Goal: Transaction & Acquisition: Register for event/course

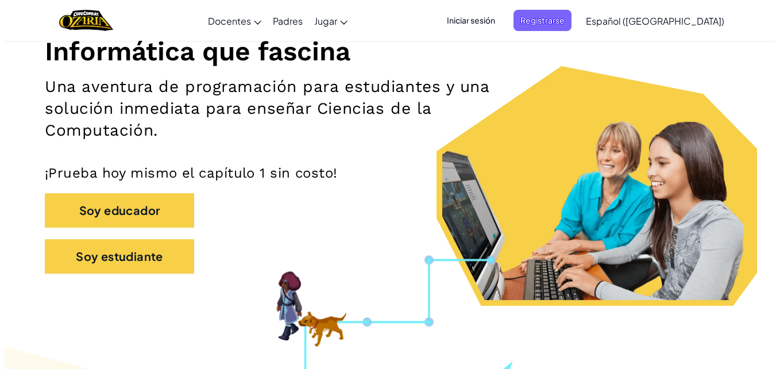
scroll to position [151, 0]
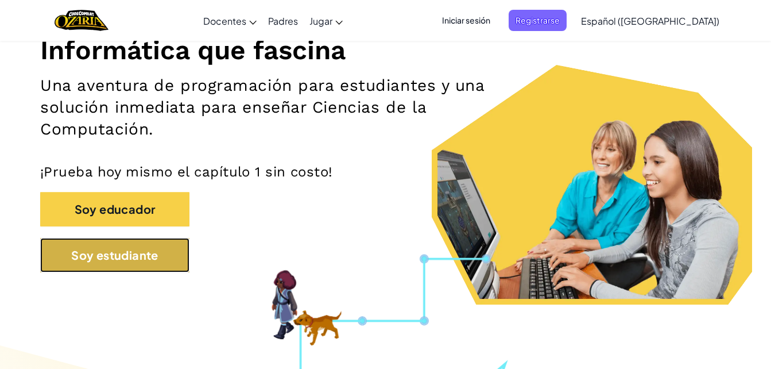
click at [118, 238] on button "Soy estudiante" at bounding box center [114, 255] width 149 height 34
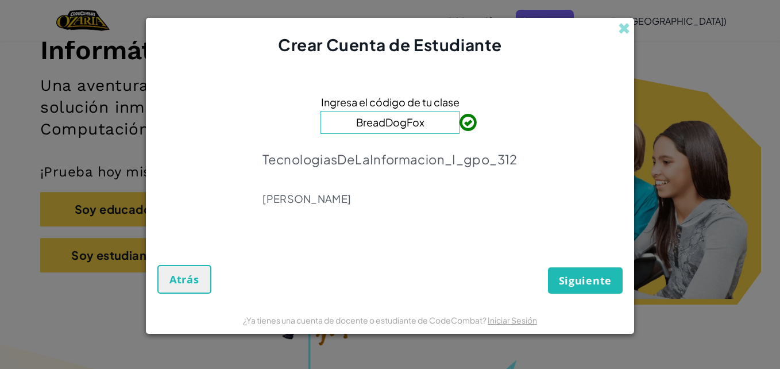
type input "BreadDogFox"
click at [575, 278] on span "Siguiente" at bounding box center [585, 280] width 53 height 14
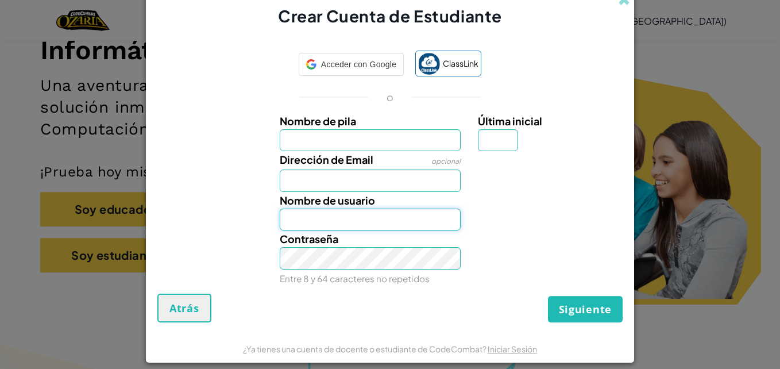
type input "[EMAIL_ADDRESS][DOMAIN_NAME]"
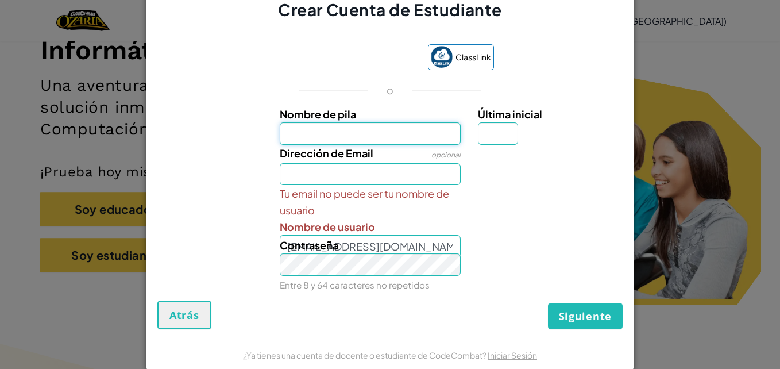
click at [435, 130] on input "Nombre de pila" at bounding box center [370, 133] width 181 height 22
type input "[PERSON_NAME]"
type input "A"
type input "[EMAIL_ADDRESS][DOMAIN_NAME]"
type input "MarielyA"
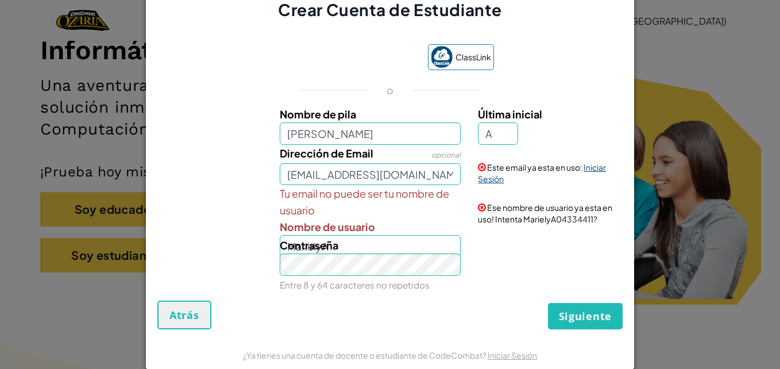
click at [588, 168] on link "Iniciar Sesión" at bounding box center [542, 173] width 128 height 22
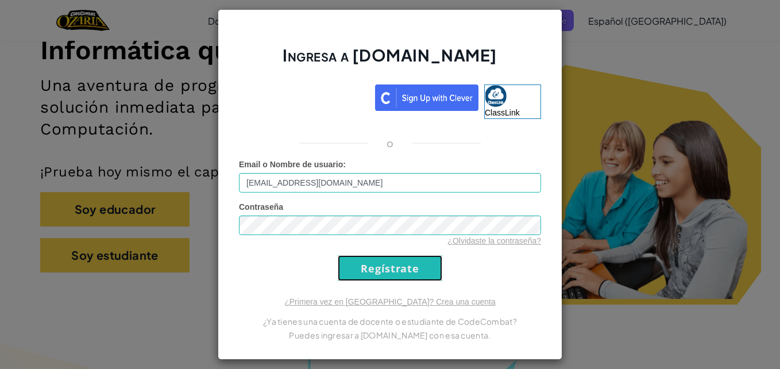
click at [421, 274] on input "Regístrate" at bounding box center [390, 268] width 104 height 26
